Goal: Transaction & Acquisition: Complete application form

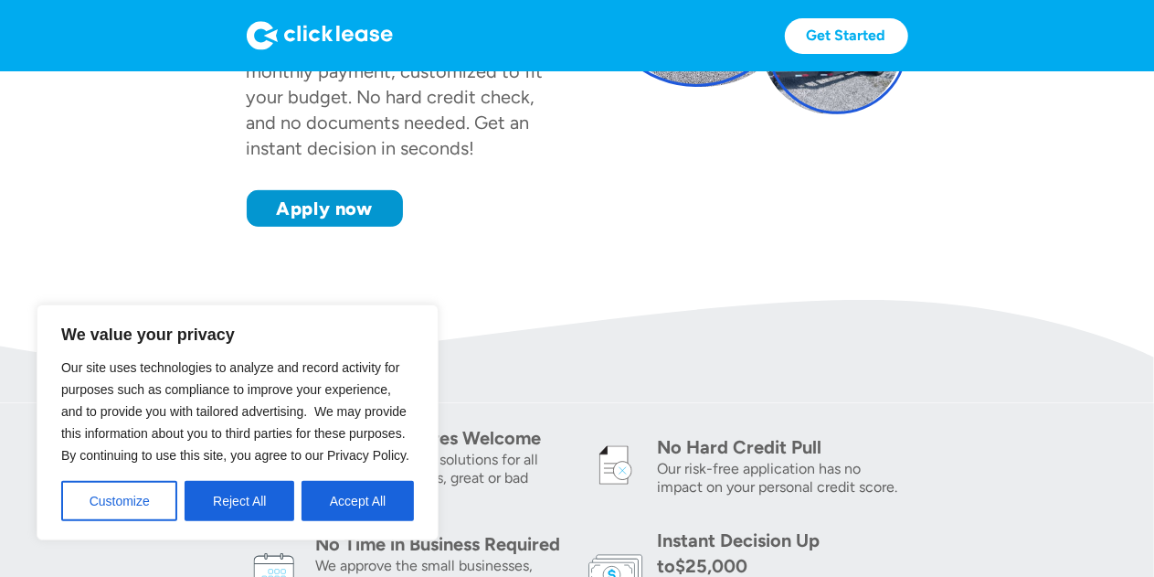
scroll to position [320, 0]
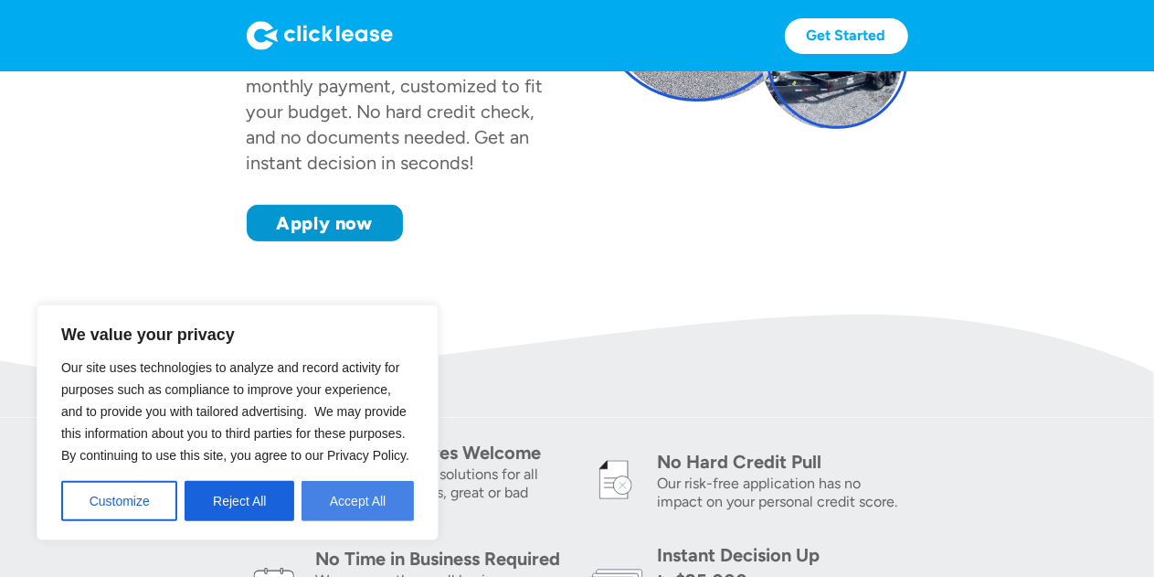
click at [358, 509] on button "Accept All" at bounding box center [358, 501] width 112 height 40
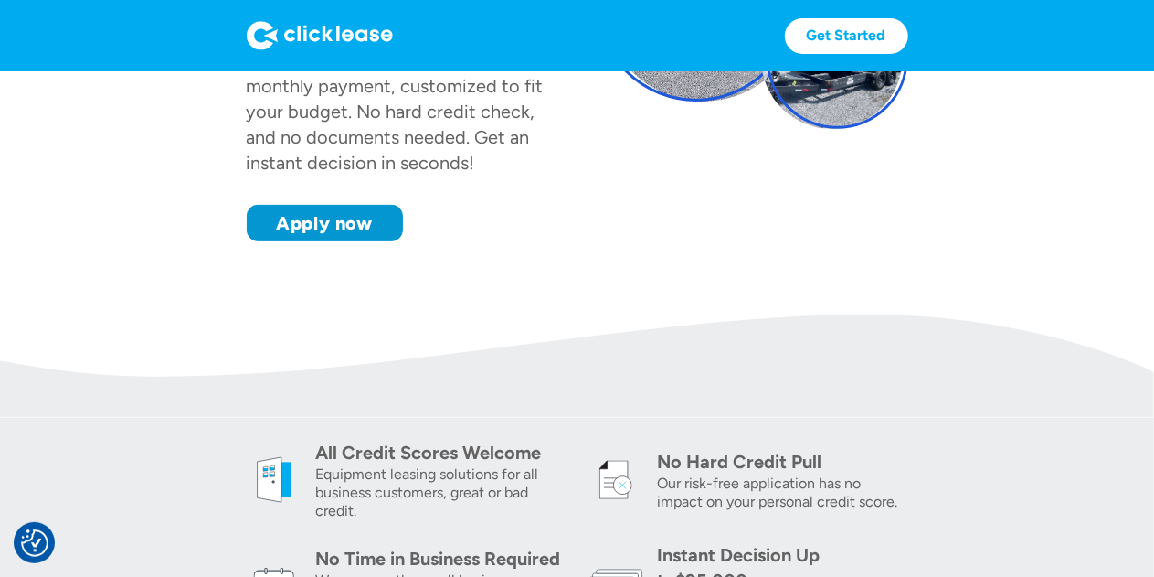
click at [358, 509] on div "Equipment leasing solutions for all business customers, great or bad credit." at bounding box center [441, 492] width 250 height 55
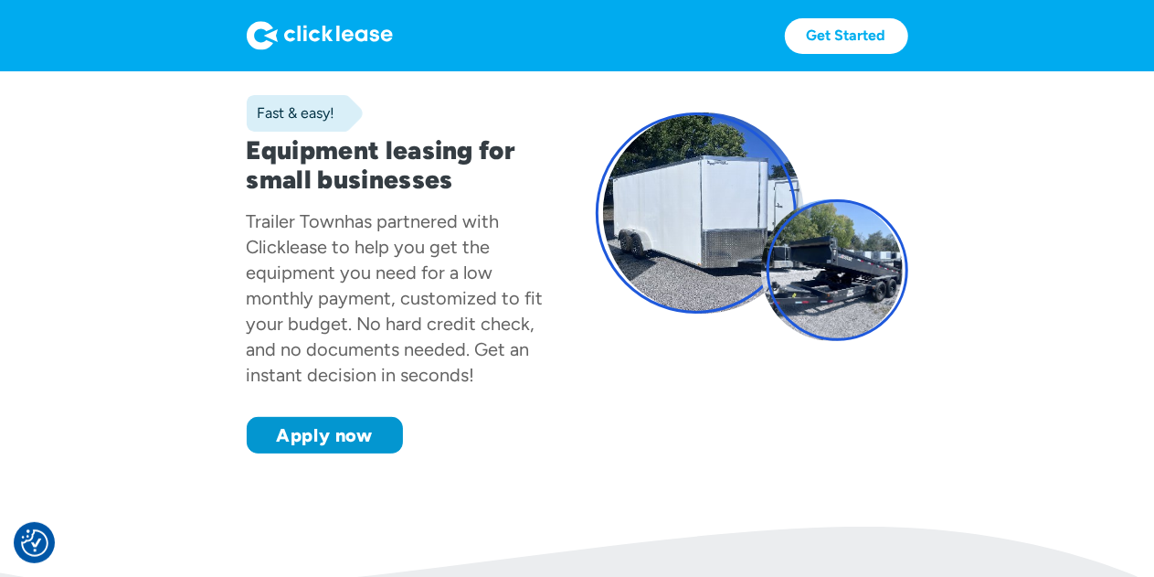
scroll to position [0, 0]
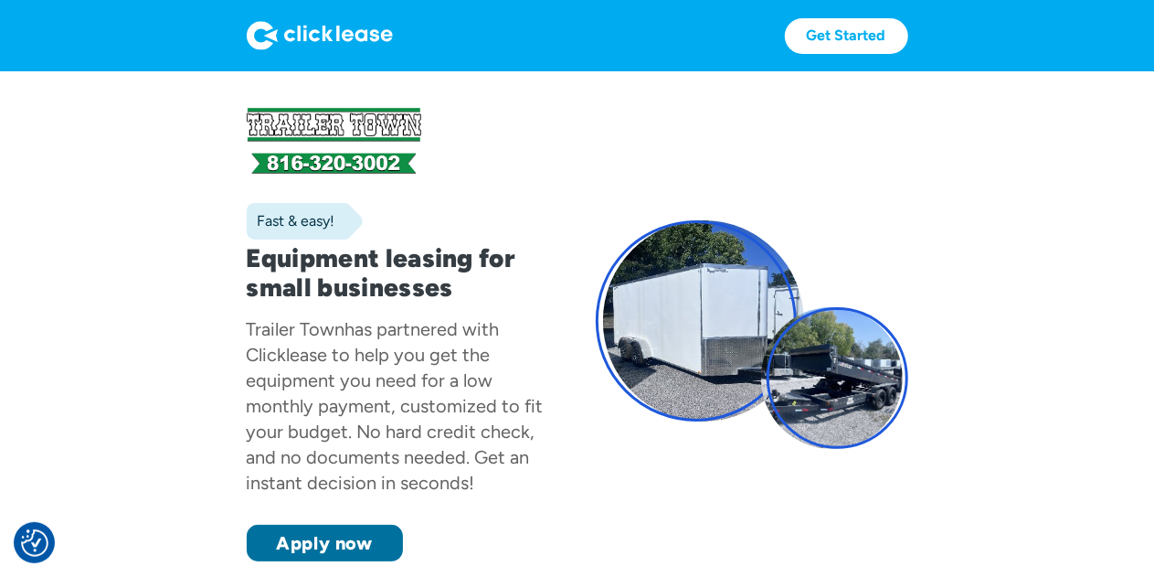
click at [305, 558] on link "Apply now" at bounding box center [325, 543] width 156 height 37
